Goal: Complete application form

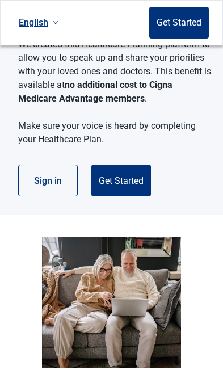
scroll to position [299, 0]
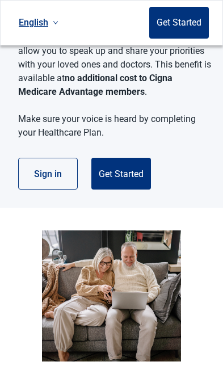
click at [148, 173] on button "Get Started" at bounding box center [121, 174] width 60 height 32
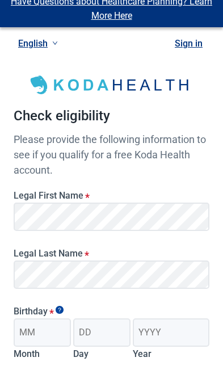
scroll to position [14, 0]
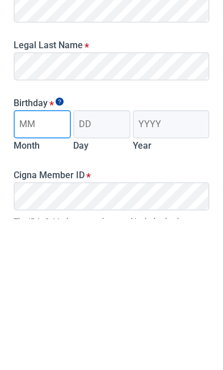
click at [60, 261] on input "Month" at bounding box center [42, 275] width 57 height 28
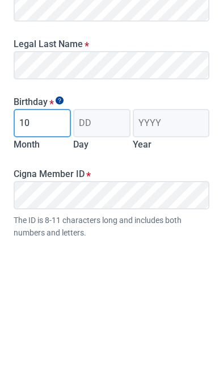
type input "10"
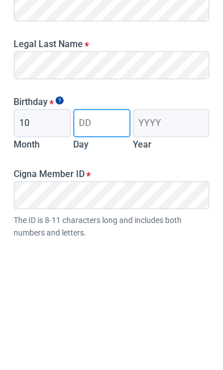
click at [114, 235] on input "Day" at bounding box center [101, 249] width 57 height 28
type input "09"
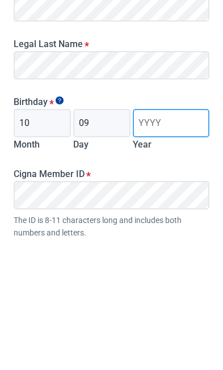
click at [179, 235] on input "Year" at bounding box center [171, 249] width 77 height 28
type input "1967"
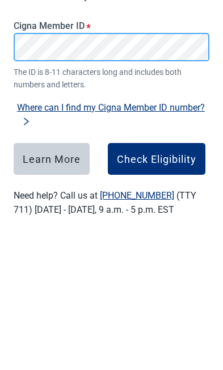
scroll to position [217, 0]
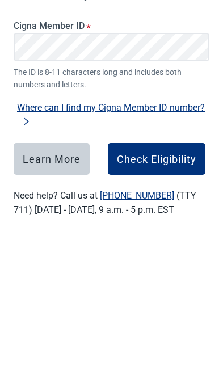
click at [184, 304] on div "Check Eligibility" at bounding box center [157, 309] width 80 height 11
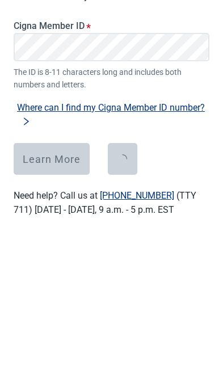
scroll to position [227, 0]
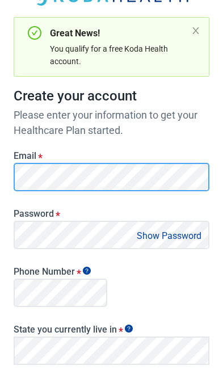
scroll to position [98, 0]
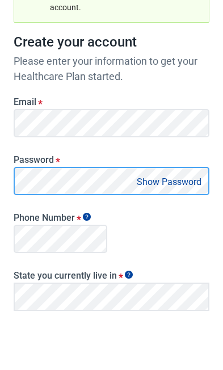
scroll to position [153, 0]
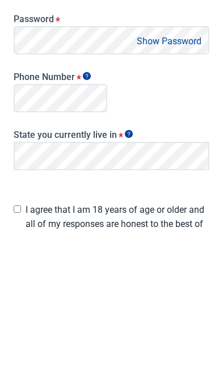
click at [177, 174] on button "Show Password" at bounding box center [169, 181] width 72 height 15
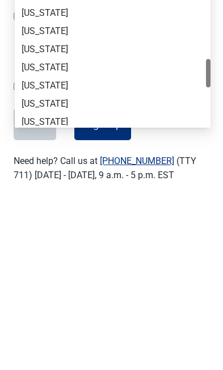
scroll to position [485, 0]
click at [58, 260] on div "[US_STATE]" at bounding box center [113, 266] width 182 height 12
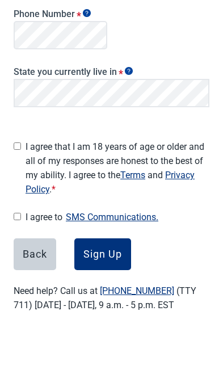
click at [21, 193] on input "I agree that I am 18 years of age or older and all of my responses are honest t…" at bounding box center [17, 196] width 7 height 7
checkbox input "true"
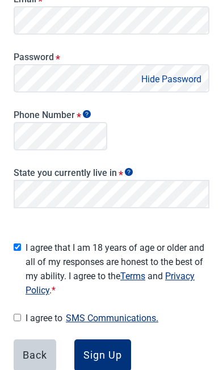
click at [115, 357] on button "Sign Up" at bounding box center [102, 356] width 57 height 32
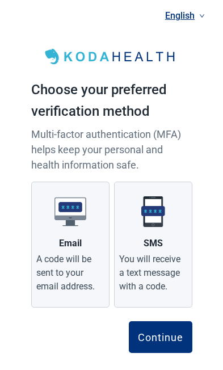
click at [166, 249] on label "SMS You will receive a text message with a code." at bounding box center [153, 245] width 78 height 126
click at [0, 0] on input "SMS You will receive a text message with a code." at bounding box center [0, 0] width 0 height 0
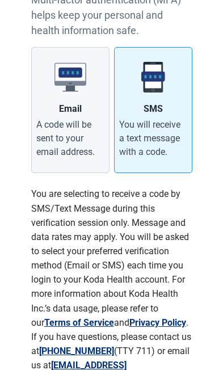
scroll to position [162, 0]
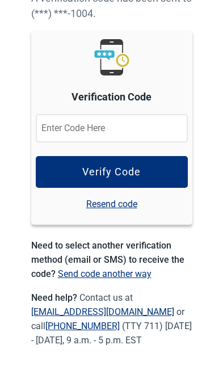
scroll to position [7, 0]
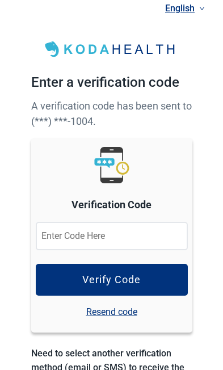
click at [147, 234] on input at bounding box center [112, 236] width 152 height 28
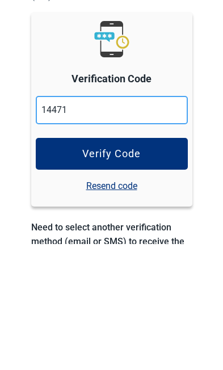
type input "144711"
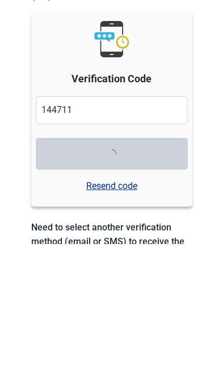
scroll to position [64, 0]
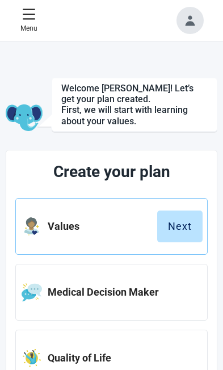
click at [187, 236] on button "Next" at bounding box center [179, 227] width 45 height 32
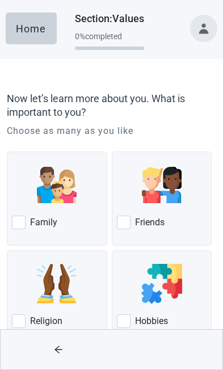
click at [56, 228] on div "Family" at bounding box center [57, 223] width 90 height 18
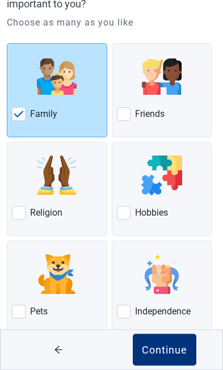
scroll to position [108, 0]
click at [122, 114] on div at bounding box center [124, 114] width 14 height 14
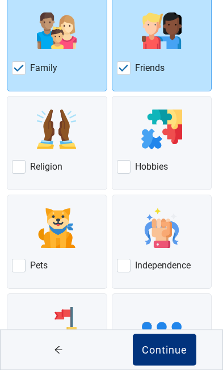
scroll to position [155, 0]
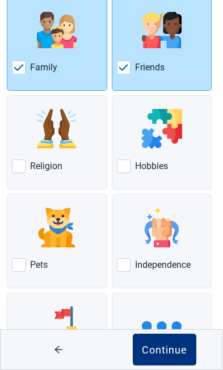
click at [128, 268] on div at bounding box center [124, 265] width 14 height 14
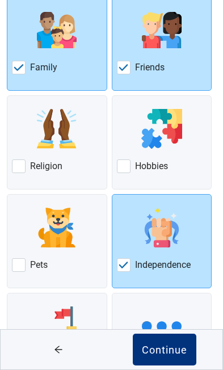
click at [127, 168] on div at bounding box center [124, 167] width 14 height 14
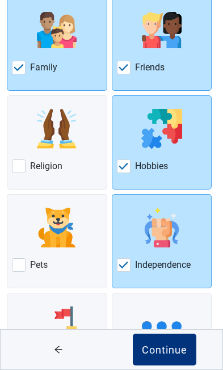
click at [20, 269] on div at bounding box center [19, 265] width 14 height 14
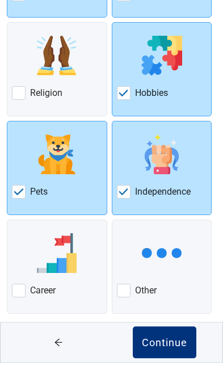
scroll to position [221, 0]
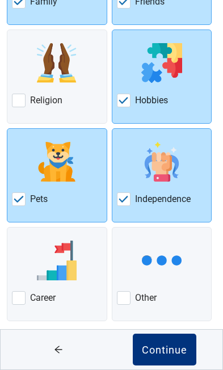
click at [130, 298] on div at bounding box center [124, 298] width 14 height 14
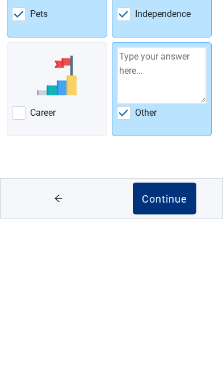
scroll to position [271, 0]
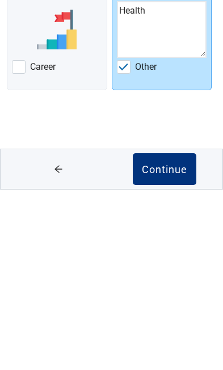
type textarea "Health"
click at [178, 344] on div "Continue" at bounding box center [164, 349] width 45 height 11
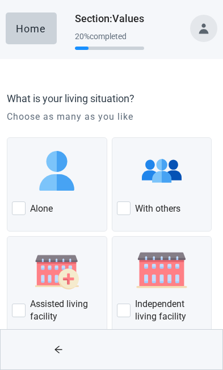
click at [186, 202] on div "With others" at bounding box center [162, 208] width 90 height 18
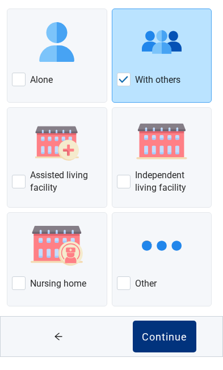
scroll to position [114, 0]
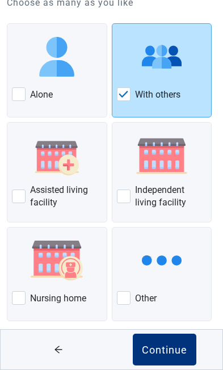
click at [169, 356] on div "Continue" at bounding box center [164, 349] width 45 height 11
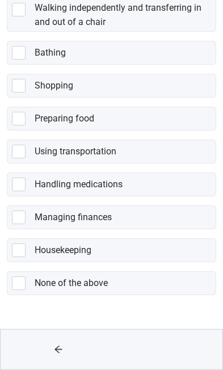
scroll to position [282, 0]
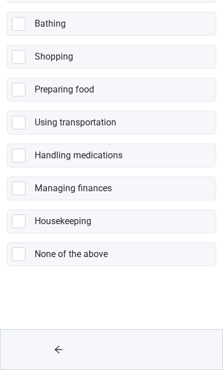
click at [194, 257] on div "None of the above" at bounding box center [122, 254] width 174 height 14
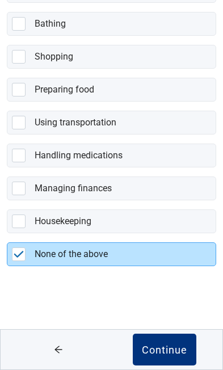
click at [179, 350] on div "Continue" at bounding box center [164, 349] width 45 height 11
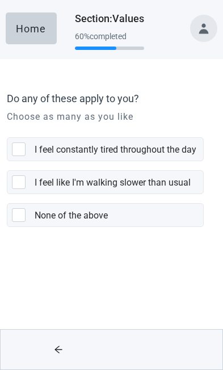
click at [199, 186] on div "I feel like I'm walking slower than usual" at bounding box center [119, 182] width 169 height 23
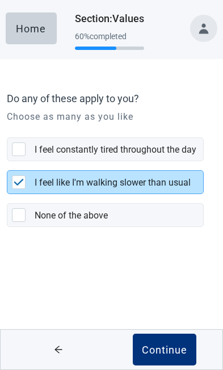
click at [174, 347] on div "Continue" at bounding box center [164, 349] width 45 height 11
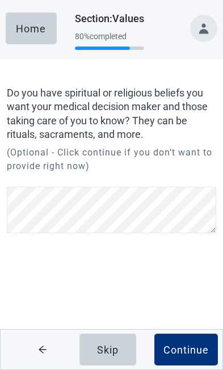
click at [110, 348] on div "Skip" at bounding box center [108, 349] width 22 height 11
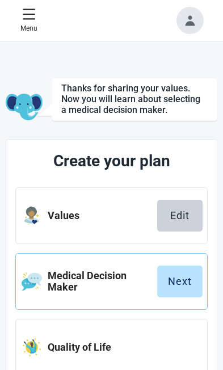
click at [188, 283] on div "Next" at bounding box center [180, 281] width 24 height 11
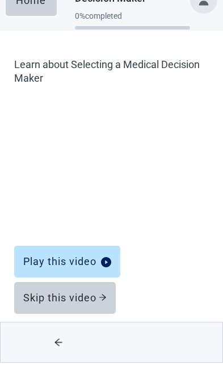
scroll to position [21, 0]
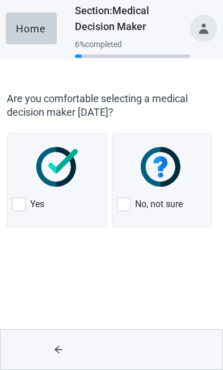
click at [27, 205] on div "Yes" at bounding box center [57, 204] width 90 height 18
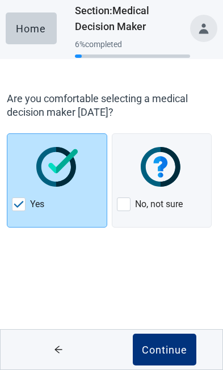
click at [172, 347] on div "Continue" at bounding box center [164, 349] width 45 height 11
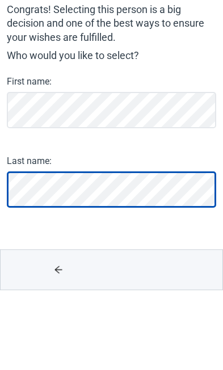
scroll to position [11, 0]
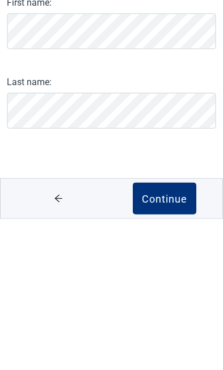
click at [186, 344] on div "Continue" at bounding box center [164, 349] width 45 height 11
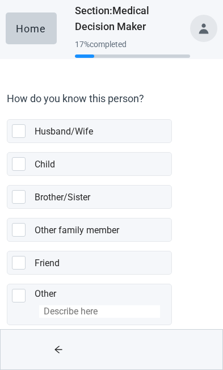
scroll to position [30, 0]
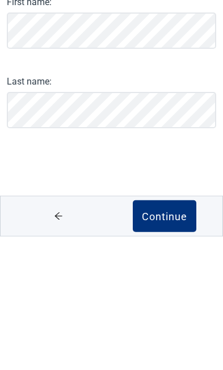
click at [178, 334] on button "Continue" at bounding box center [165, 350] width 64 height 32
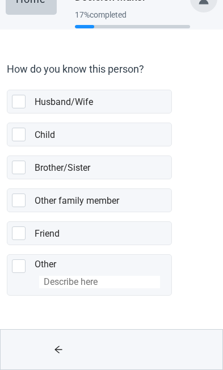
click at [135, 103] on div "Husband/Wife" at bounding box center [100, 102] width 130 height 14
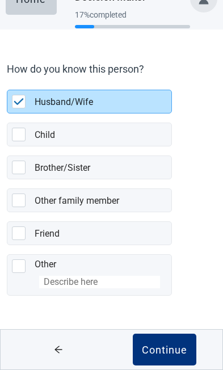
click at [175, 344] on div "Continue" at bounding box center [164, 349] width 45 height 11
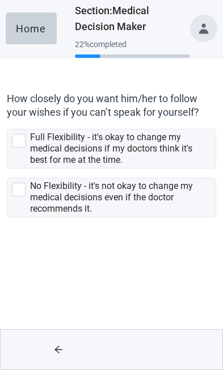
click at [197, 148] on div "Full Flexibility - it's okay to change my medical decisions if my doctors think…" at bounding box center [119, 149] width 179 height 34
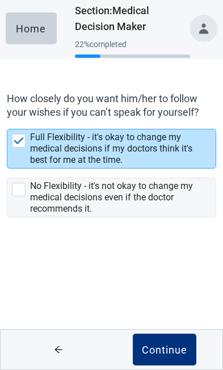
click at [166, 348] on div "Continue" at bounding box center [164, 349] width 45 height 11
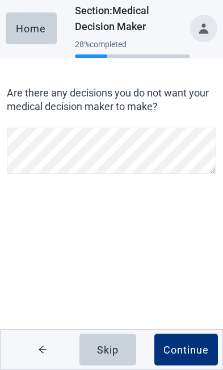
click at [119, 350] on button "Skip" at bounding box center [108, 350] width 57 height 32
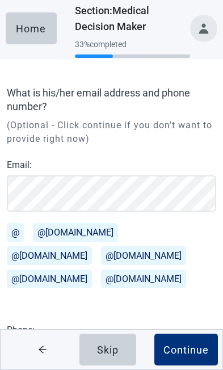
click at [120, 345] on button "Skip" at bounding box center [108, 350] width 57 height 32
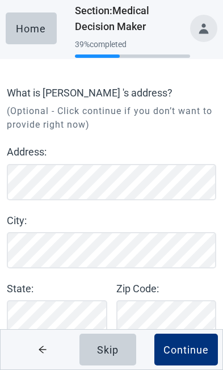
click at [113, 349] on div "Skip" at bounding box center [108, 349] width 22 height 11
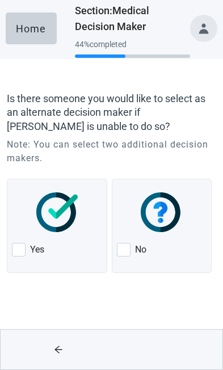
click at [51, 244] on div "Yes" at bounding box center [57, 250] width 90 height 18
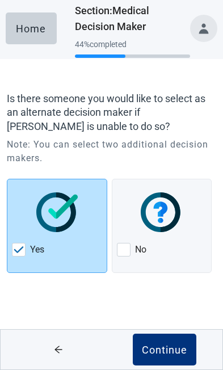
click at [163, 340] on button "Continue" at bounding box center [165, 350] width 64 height 32
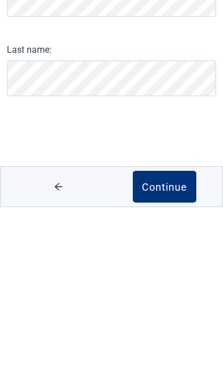
click at [173, 344] on div "Continue" at bounding box center [164, 349] width 45 height 11
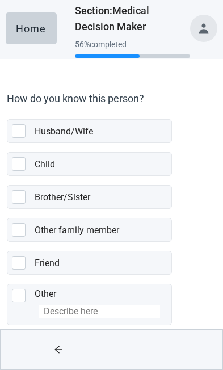
click at [129, 173] on div "Child" at bounding box center [103, 164] width 137 height 23
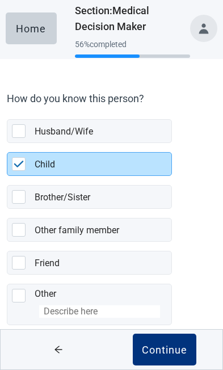
click at [169, 348] on div "Continue" at bounding box center [164, 349] width 45 height 11
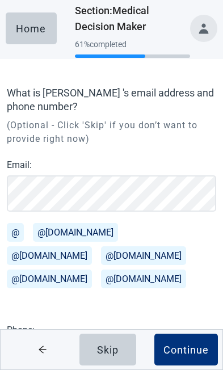
click at [113, 347] on div "Skip" at bounding box center [108, 349] width 22 height 11
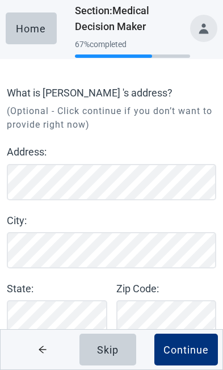
click at [120, 350] on button "Skip" at bounding box center [108, 350] width 57 height 32
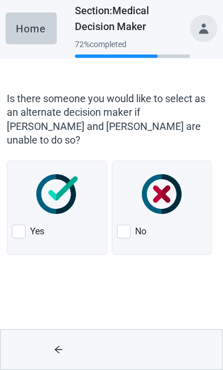
click at [128, 225] on div at bounding box center [124, 232] width 14 height 14
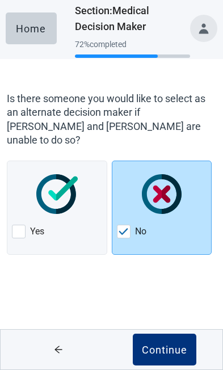
click at [175, 343] on button "Continue" at bounding box center [165, 350] width 64 height 32
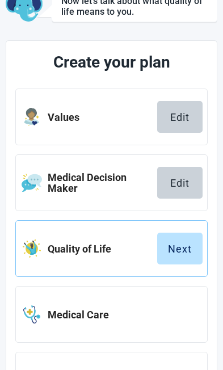
scroll to position [89, 0]
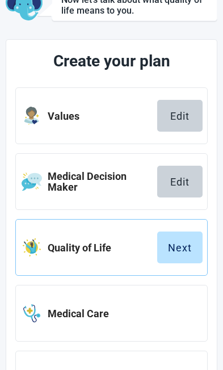
click at [180, 252] on div "Next" at bounding box center [180, 247] width 24 height 11
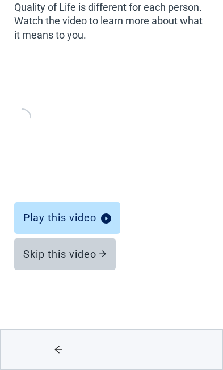
scroll to position [35, 0]
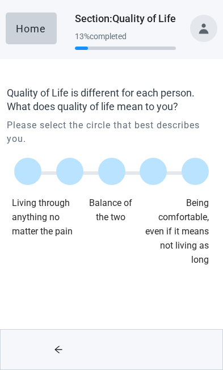
click at [119, 170] on div at bounding box center [111, 171] width 27 height 27
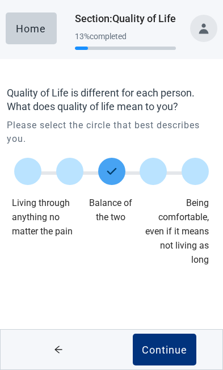
click at [170, 341] on button "Continue" at bounding box center [165, 350] width 64 height 32
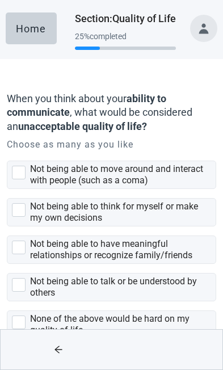
click at [158, 175] on div "Not being able to move around and interact with people (such as a coma)" at bounding box center [119, 175] width 179 height 23
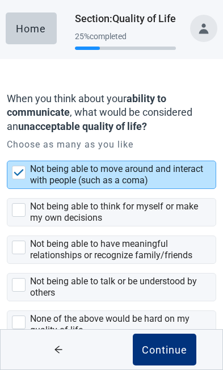
click at [199, 214] on div "Not being able to think for myself or make my own decisions" at bounding box center [119, 212] width 179 height 23
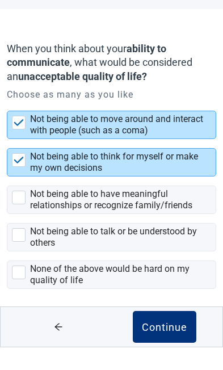
scroll to position [27, 0]
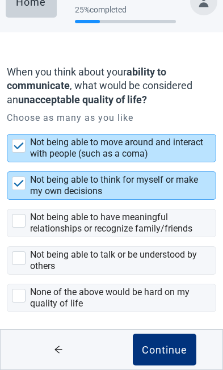
click at [136, 221] on div "Not being able to have meaningful relationships or recognize family/friends" at bounding box center [119, 223] width 179 height 23
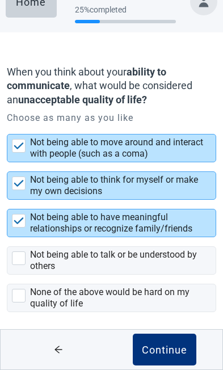
click at [191, 260] on div "Not being able to talk or be understood by others" at bounding box center [119, 260] width 179 height 23
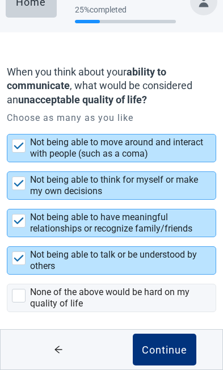
click at [166, 356] on div "Continue" at bounding box center [164, 349] width 45 height 11
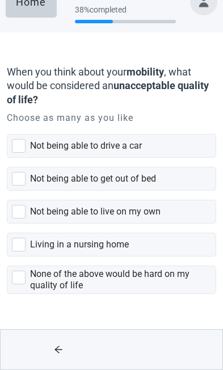
scroll to position [9, 0]
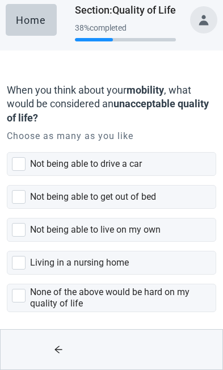
click at [164, 197] on div "Not being able to get out of bed" at bounding box center [123, 197] width 186 height 23
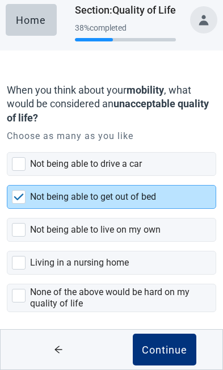
click at [179, 232] on div "Not being able to live on my own" at bounding box center [123, 230] width 186 height 23
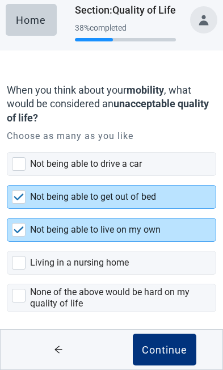
click at [161, 265] on div "Living in a nursing home" at bounding box center [123, 263] width 186 height 23
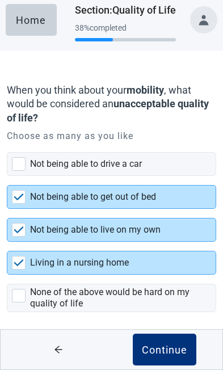
click at [172, 356] on div "Continue" at bounding box center [164, 349] width 45 height 11
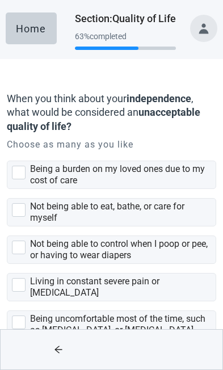
click at [196, 175] on div "Being a burden on my loved ones due to my cost of care" at bounding box center [119, 175] width 179 height 23
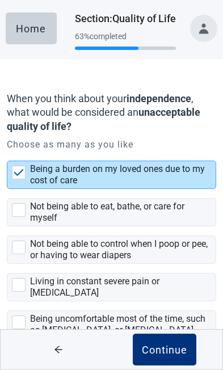
click at [198, 216] on div "Not being able to eat, bathe, or care for myself" at bounding box center [119, 212] width 179 height 23
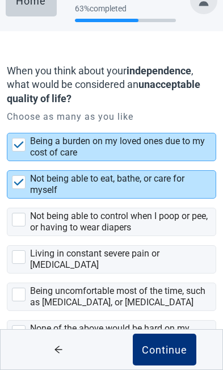
scroll to position [43, 0]
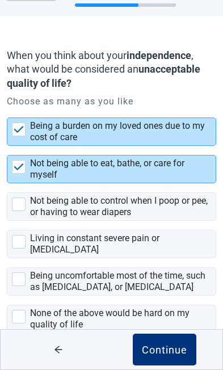
click at [198, 215] on div "Not being able to control when I poop or pee, or having to wear diapers" at bounding box center [119, 206] width 179 height 23
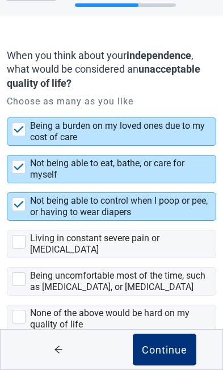
click at [193, 247] on div "Living in constant severe pain or [MEDICAL_DATA]" at bounding box center [119, 244] width 179 height 23
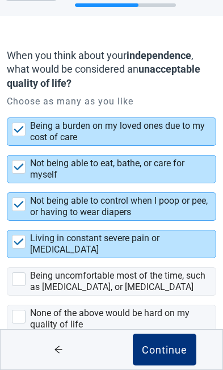
click at [191, 277] on div "Being uncomfortable most of the time, such as [MEDICAL_DATA], or [MEDICAL_DATA]" at bounding box center [119, 281] width 179 height 23
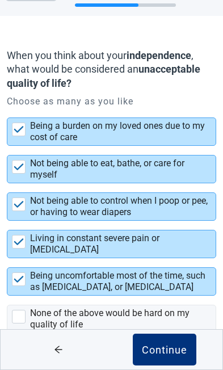
click at [170, 356] on div "Continue" at bounding box center [164, 349] width 45 height 11
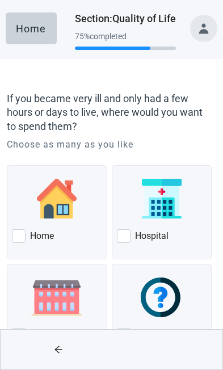
click at [74, 216] on img at bounding box center [57, 199] width 40 height 40
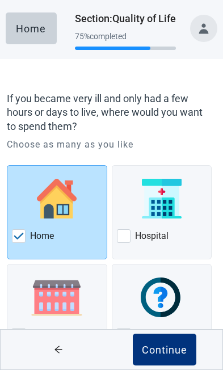
click at [173, 349] on div "Continue" at bounding box center [164, 349] width 45 height 11
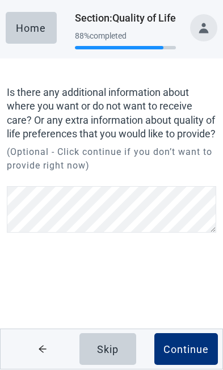
click at [115, 348] on div "Skip" at bounding box center [108, 349] width 22 height 11
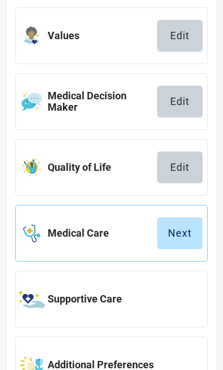
click at [191, 236] on div "Next" at bounding box center [180, 233] width 24 height 11
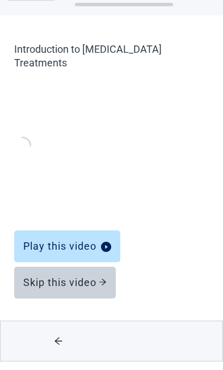
scroll to position [7, 0]
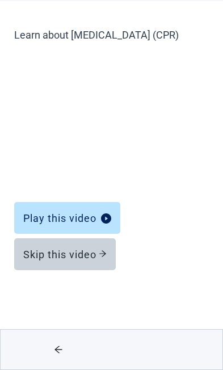
scroll to position [72, 0]
click at [102, 258] on div "Skip this video" at bounding box center [64, 254] width 83 height 11
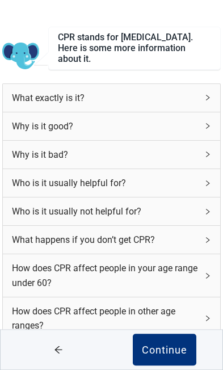
scroll to position [130, 0]
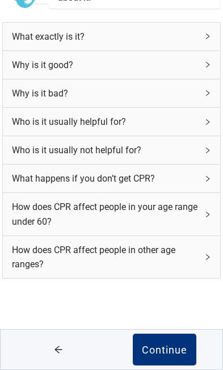
click at [161, 356] on div "Continue" at bounding box center [164, 349] width 45 height 11
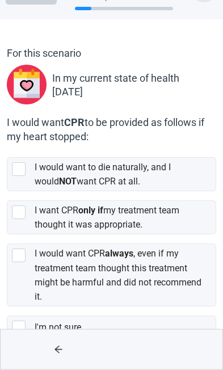
scroll to position [40, 0]
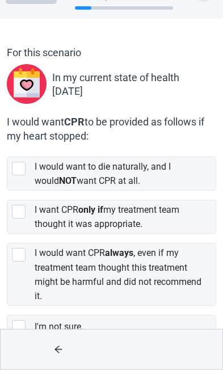
click at [193, 214] on div "I want CPR only if my treatment team thought it was appropriate." at bounding box center [122, 217] width 174 height 28
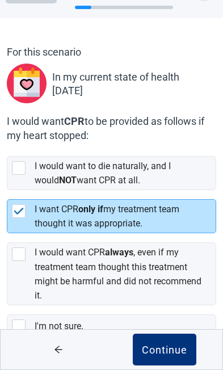
click at [172, 356] on div "Continue" at bounding box center [164, 349] width 45 height 11
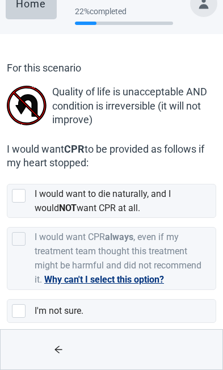
scroll to position [30, 0]
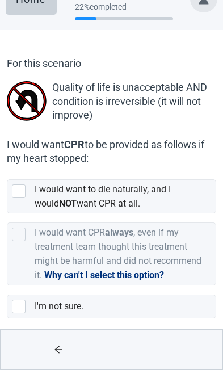
click at [193, 197] on div "I would want to die naturally, and I would NOT want CPR at all." at bounding box center [122, 196] width 174 height 28
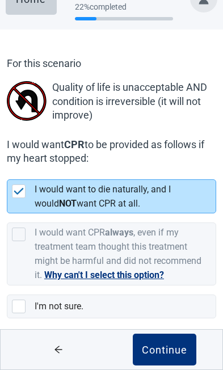
click at [174, 356] on div "Continue" at bounding box center [164, 349] width 45 height 11
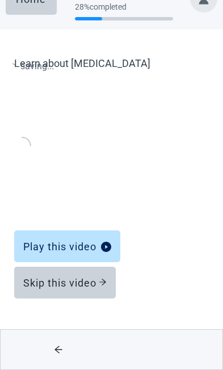
scroll to position [7, 0]
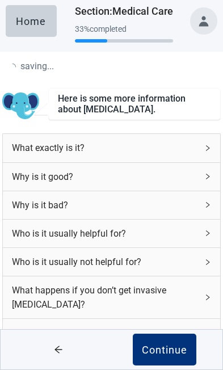
click at [98, 311] on div "What happens if you don’t get invasive [MEDICAL_DATA]?" at bounding box center [105, 297] width 186 height 28
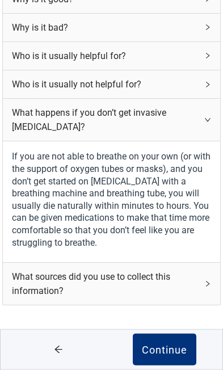
scroll to position [210, 0]
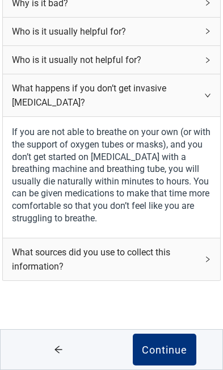
click at [168, 356] on div "Continue" at bounding box center [164, 349] width 45 height 11
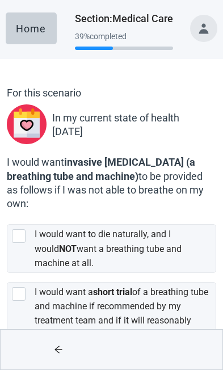
click at [191, 299] on div "I would want a short trial of a breathing tube and machine if recommended by my…" at bounding box center [122, 328] width 174 height 86
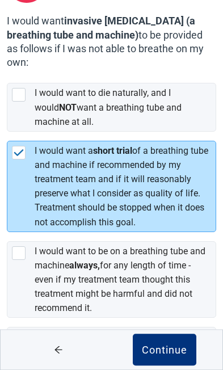
scroll to position [148, 0]
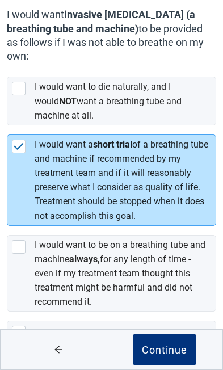
click at [174, 110] on div "I would want to die naturally, and I would NOT want a breathing tube and machin…" at bounding box center [122, 101] width 174 height 43
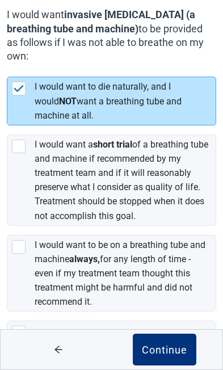
click at [170, 356] on div "Continue" at bounding box center [164, 349] width 45 height 11
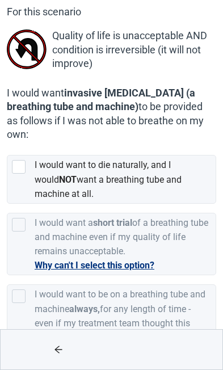
scroll to position [83, 0]
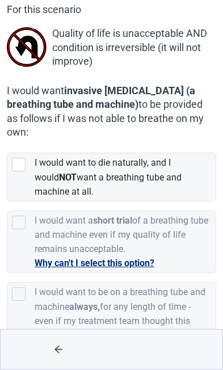
click at [198, 185] on div "I would want to die naturally, and I would NOT want a breathing tube and machin…" at bounding box center [122, 177] width 174 height 43
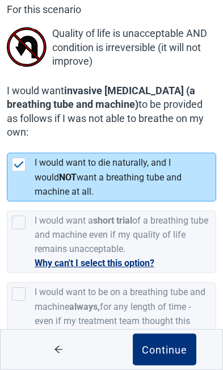
scroll to position [84, 0]
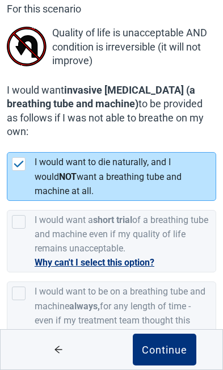
click at [169, 356] on div "Continue" at bounding box center [164, 349] width 45 height 11
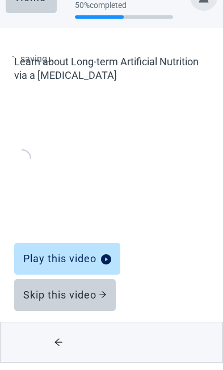
scroll to position [21, 0]
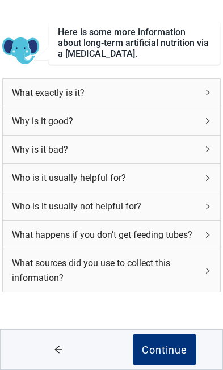
scroll to position [87, 0]
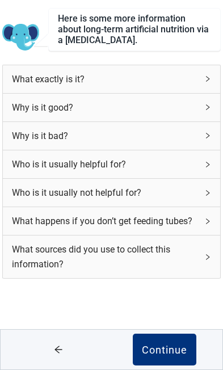
click at [172, 356] on div "Continue" at bounding box center [164, 349] width 45 height 11
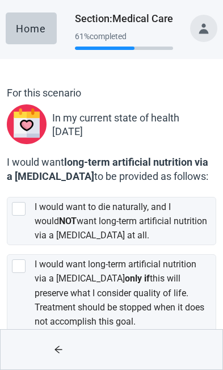
click at [188, 225] on label "I would want to die naturally, and I would NOT want long-term artificial nutrit…" at bounding box center [121, 221] width 173 height 39
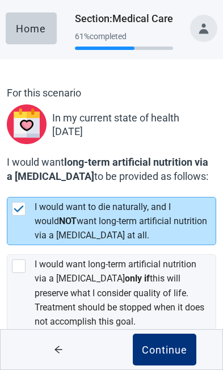
click at [181, 353] on div "Continue" at bounding box center [164, 349] width 45 height 11
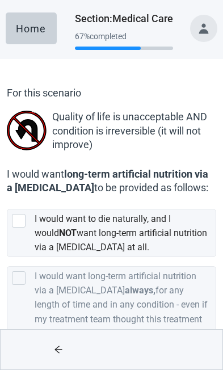
click at [182, 236] on label "I would want to die naturally, and I would NOT want long-term artificial nutrit…" at bounding box center [121, 233] width 173 height 39
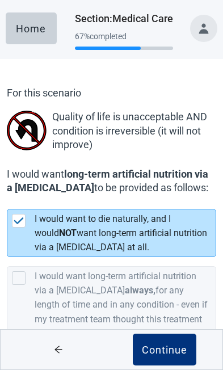
click at [183, 356] on button "Continue" at bounding box center [165, 350] width 64 height 32
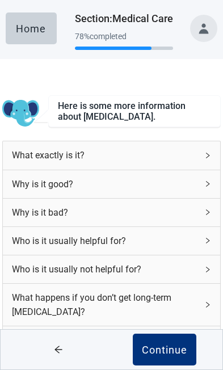
click at [173, 346] on div "Continue" at bounding box center [164, 349] width 45 height 11
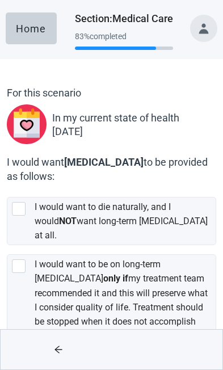
click at [195, 212] on div "I would want to die naturally, and I would NOT want long-term [MEDICAL_DATA] at…" at bounding box center [122, 221] width 174 height 43
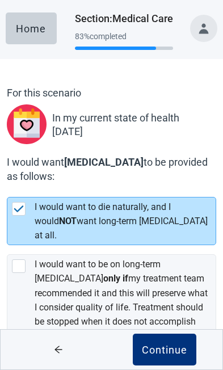
click at [173, 350] on div "Continue" at bounding box center [164, 349] width 45 height 11
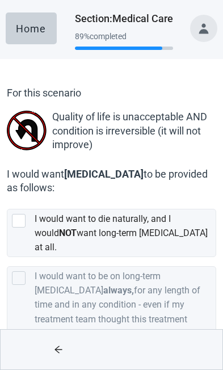
click at [183, 229] on div "I would want to die naturally, and I would NOT want long-term [MEDICAL_DATA] at…" at bounding box center [122, 233] width 174 height 43
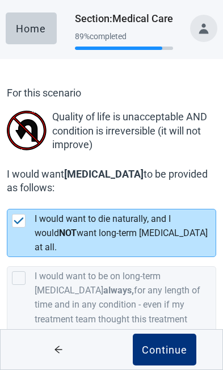
click at [177, 349] on div "Continue" at bounding box center [164, 349] width 45 height 11
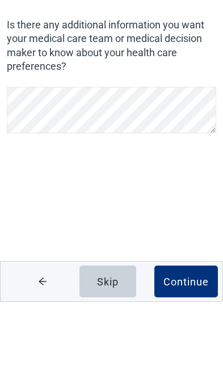
scroll to position [17, 0]
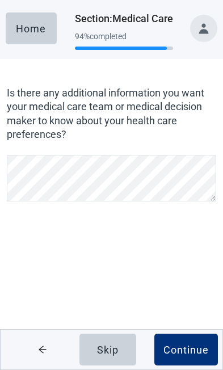
click at [189, 347] on div "Continue" at bounding box center [186, 349] width 45 height 11
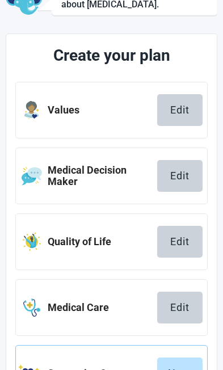
scroll to position [180, 0]
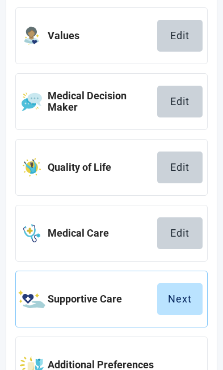
click at [183, 302] on div "Next" at bounding box center [180, 299] width 24 height 11
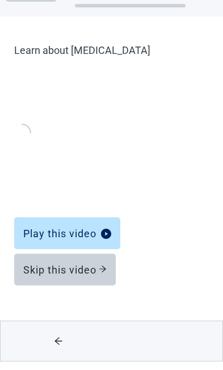
scroll to position [7, 0]
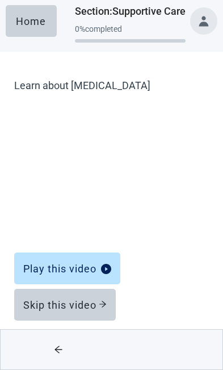
click at [86, 307] on div "Skip this video" at bounding box center [64, 304] width 83 height 11
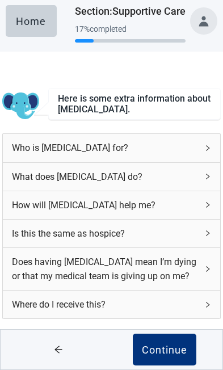
click at [170, 356] on div "Continue" at bounding box center [164, 349] width 45 height 11
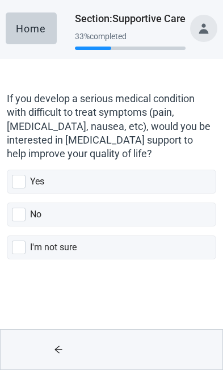
click at [151, 185] on div "Yes" at bounding box center [123, 181] width 186 height 23
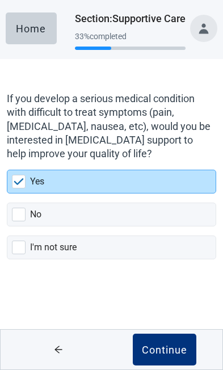
click at [177, 344] on div "Continue" at bounding box center [164, 349] width 45 height 11
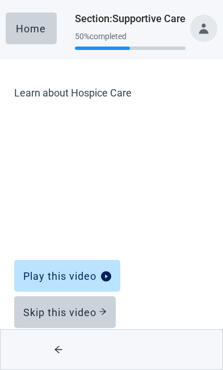
click at [98, 314] on div "Skip this video" at bounding box center [64, 312] width 83 height 11
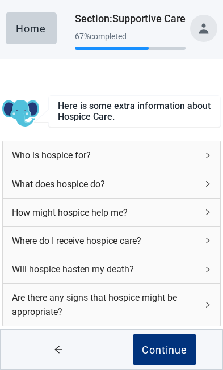
click at [169, 345] on div "Continue" at bounding box center [164, 349] width 45 height 11
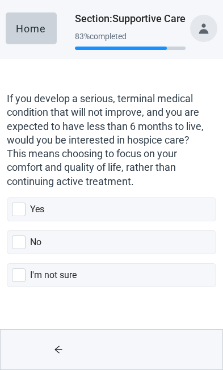
click at [162, 211] on div "Yes" at bounding box center [123, 209] width 186 height 23
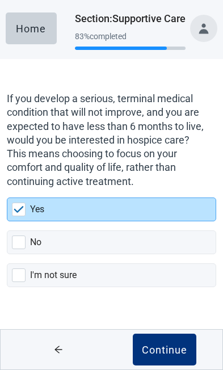
click at [166, 344] on div "Continue" at bounding box center [164, 349] width 45 height 11
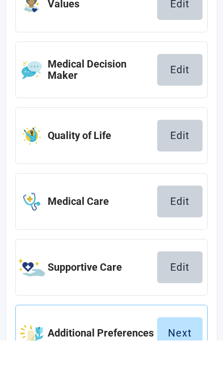
scroll to position [180, 0]
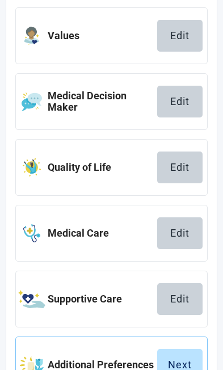
click at [179, 364] on div "Next" at bounding box center [180, 364] width 24 height 11
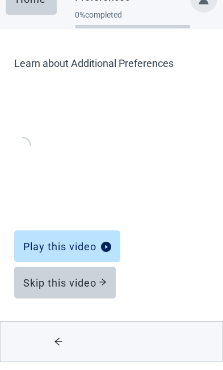
scroll to position [7, 0]
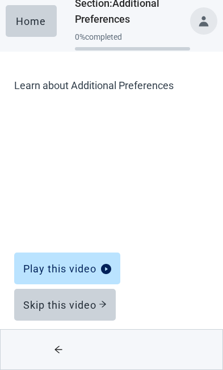
click at [102, 304] on icon "arrow-right" at bounding box center [102, 305] width 7 height 6
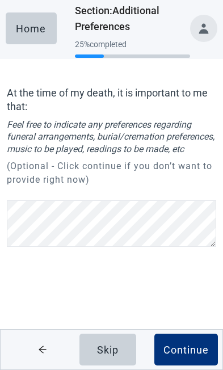
click at [120, 347] on button "Skip" at bounding box center [108, 350] width 57 height 32
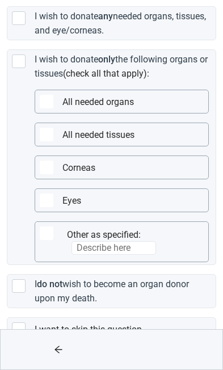
scroll to position [294, 0]
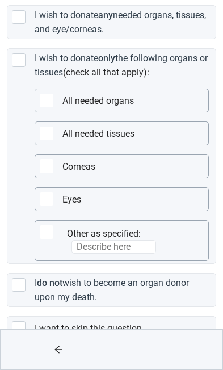
click at [189, 292] on div "I do not wish to become an organ donor upon my death." at bounding box center [122, 290] width 174 height 28
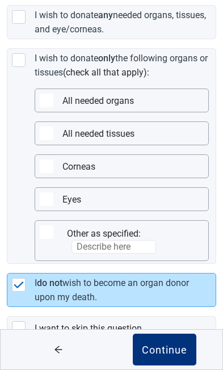
click at [166, 356] on div "Continue" at bounding box center [164, 349] width 45 height 11
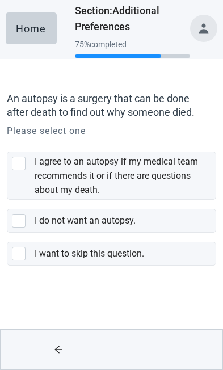
click at [178, 225] on div "I do not want an autopsy." at bounding box center [122, 221] width 174 height 14
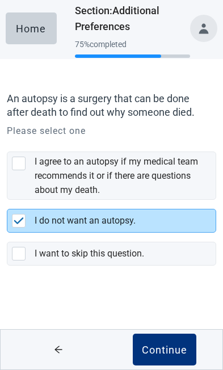
click at [177, 344] on div "Continue" at bounding box center [164, 349] width 45 height 11
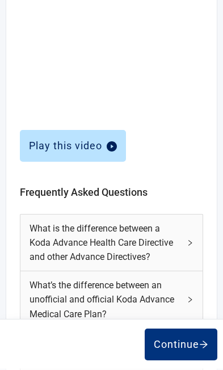
scroll to position [455, 0]
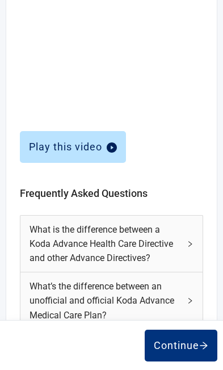
click at [182, 352] on div "Continue" at bounding box center [181, 345] width 55 height 11
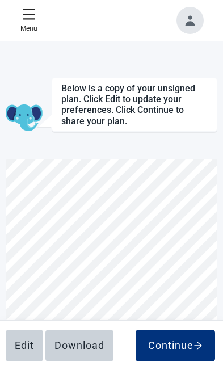
click at [178, 341] on div "Continue" at bounding box center [175, 345] width 61 height 11
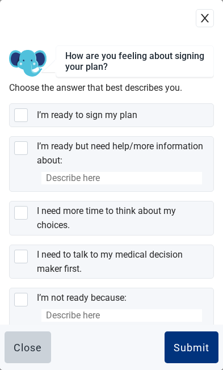
click at [186, 223] on div "I need more time to think about my choices." at bounding box center [122, 218] width 170 height 28
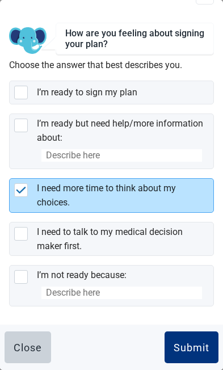
scroll to position [28, 0]
click at [194, 344] on div "Submit" at bounding box center [192, 347] width 36 height 11
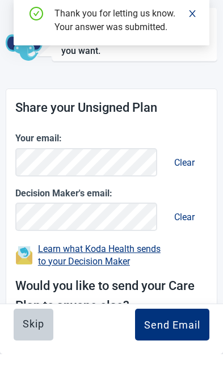
scroll to position [54, 0]
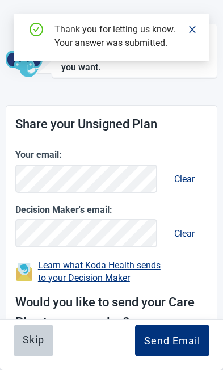
click at [31, 357] on button "Skip" at bounding box center [34, 341] width 40 height 32
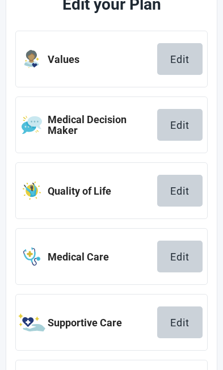
scroll to position [382, 0]
